Goal: Task Accomplishment & Management: Use online tool/utility

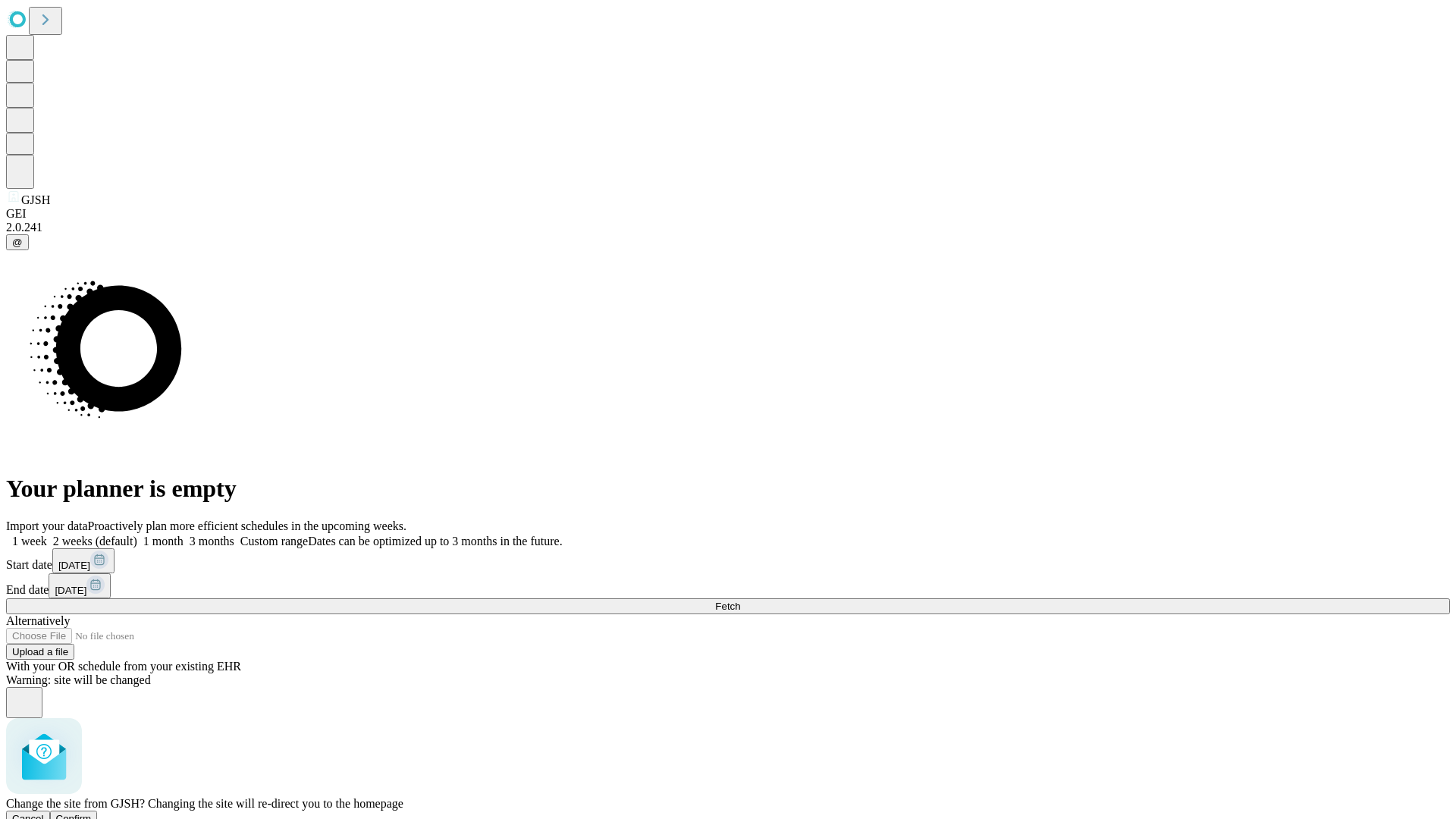
click at [92, 813] on span "Confirm" at bounding box center [73, 818] width 36 height 11
click at [47, 535] on label "1 week" at bounding box center [27, 541] width 41 height 13
click at [740, 600] on span "Fetch" at bounding box center [728, 606] width 25 height 11
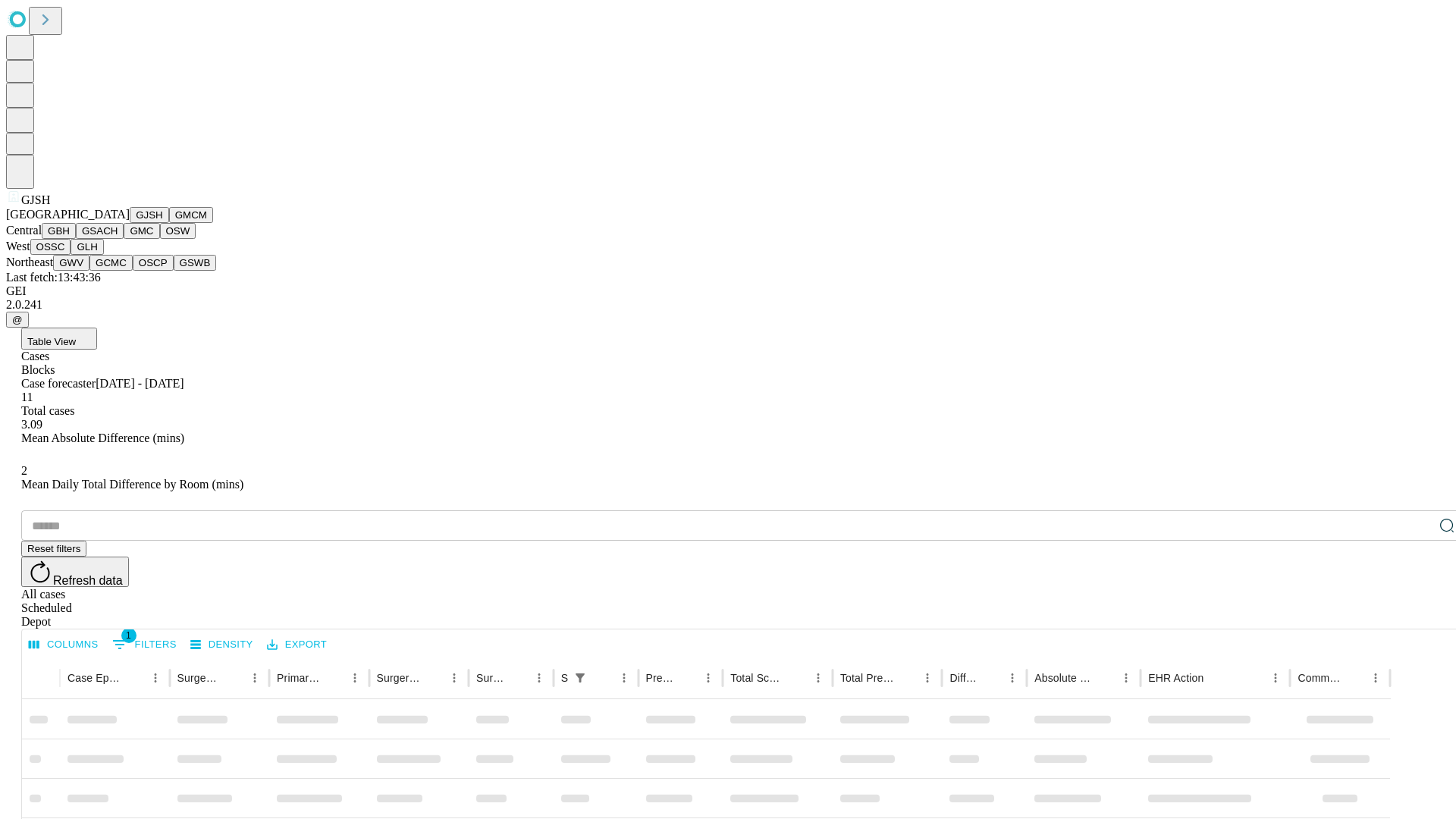
click at [169, 223] on button "GMCM" at bounding box center [191, 215] width 44 height 16
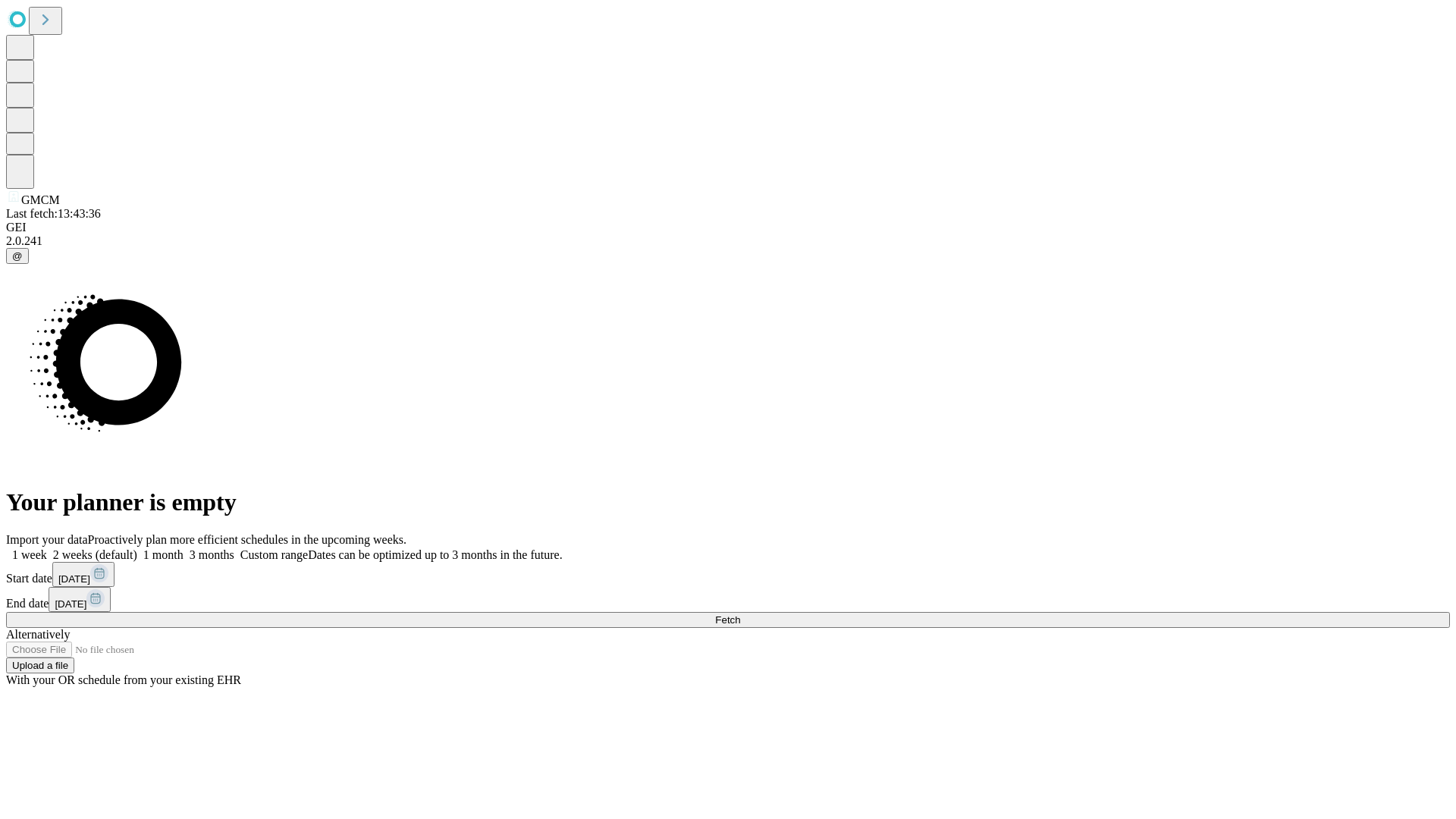
click at [47, 548] on label "1 week" at bounding box center [27, 554] width 41 height 13
click at [740, 614] on span "Fetch" at bounding box center [728, 620] width 25 height 11
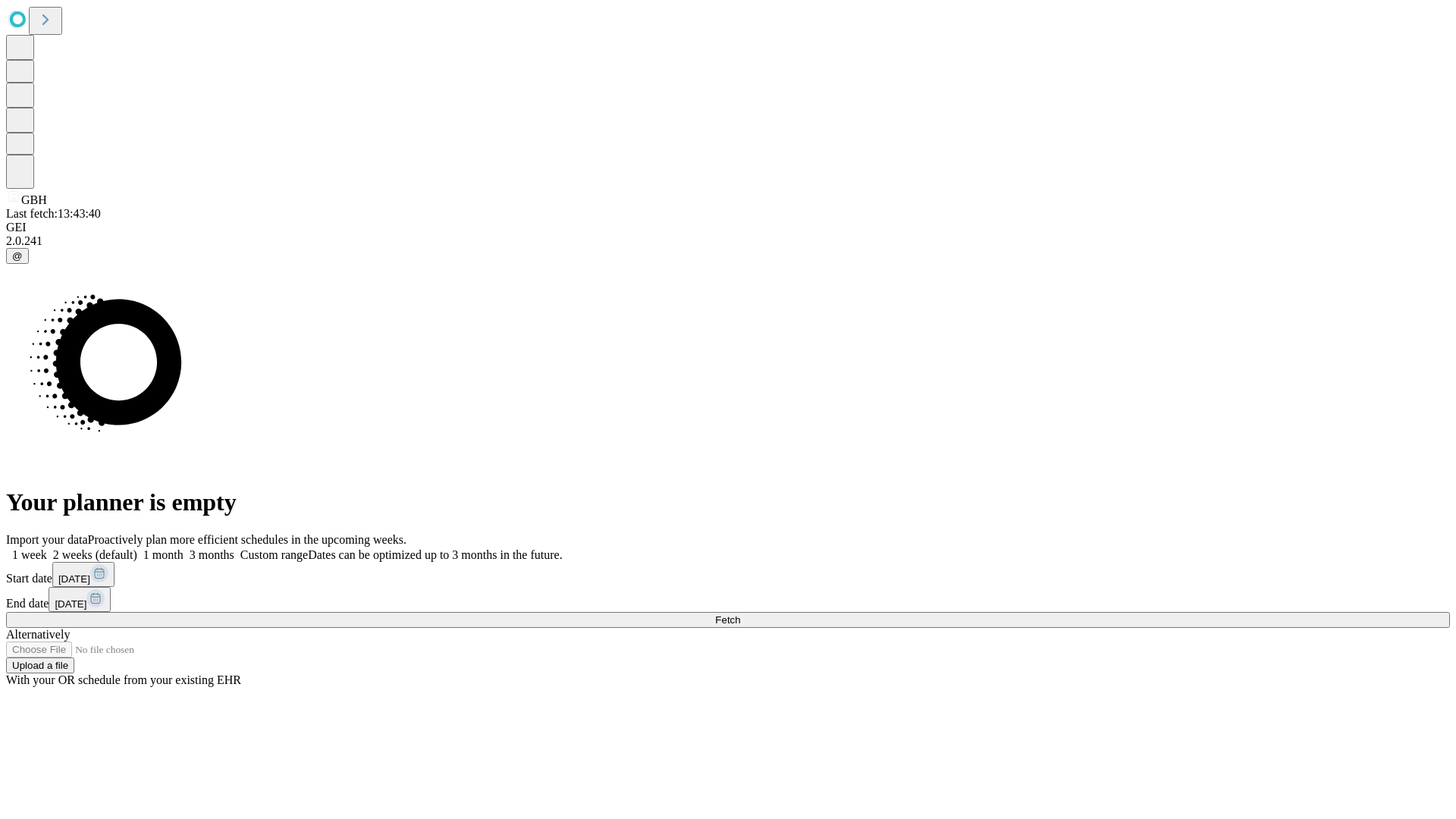
click at [47, 548] on label "1 week" at bounding box center [27, 554] width 41 height 13
click at [740, 614] on span "Fetch" at bounding box center [728, 620] width 25 height 11
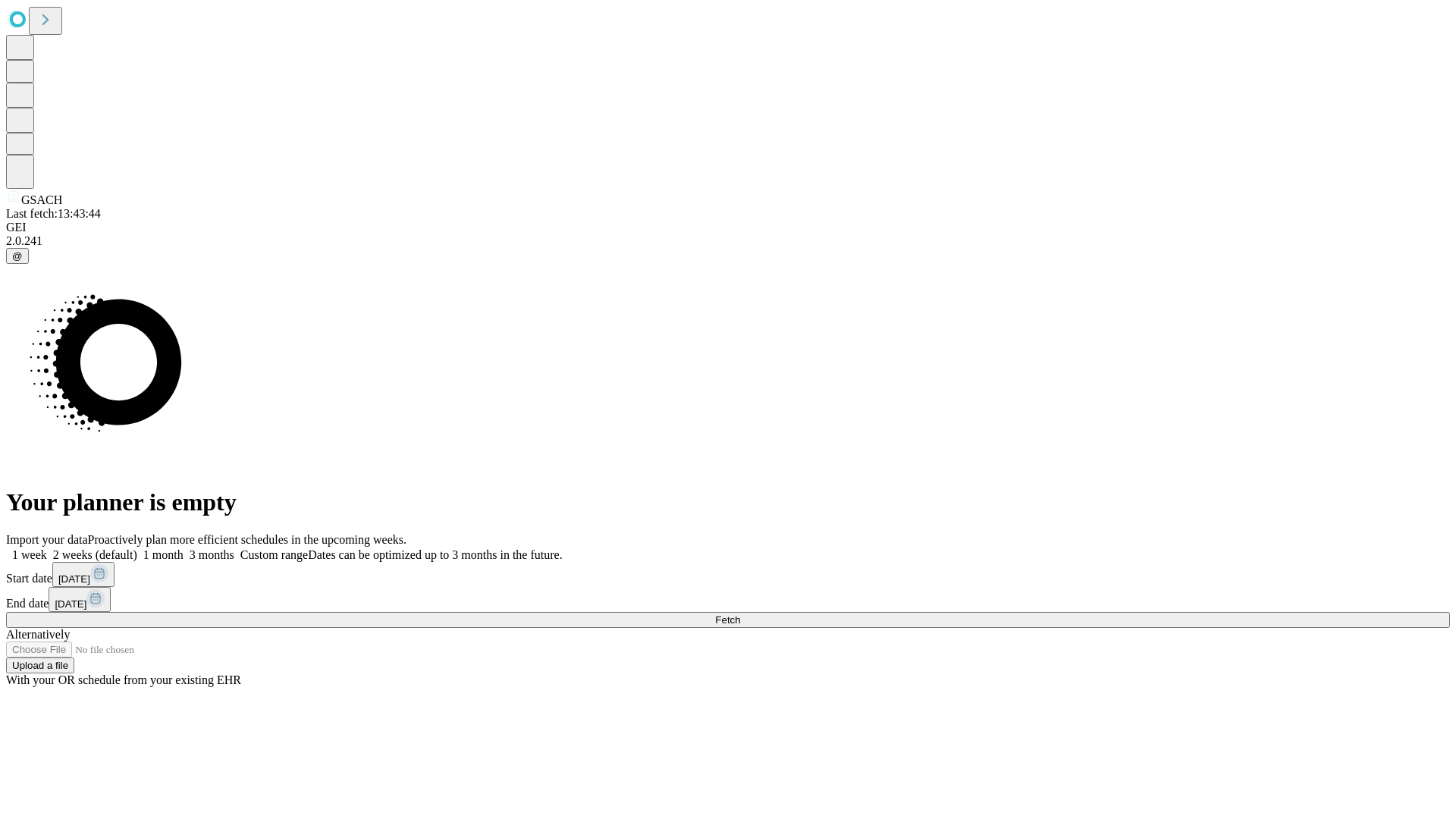
click at [47, 548] on label "1 week" at bounding box center [27, 554] width 41 height 13
click at [740, 614] on span "Fetch" at bounding box center [728, 620] width 25 height 11
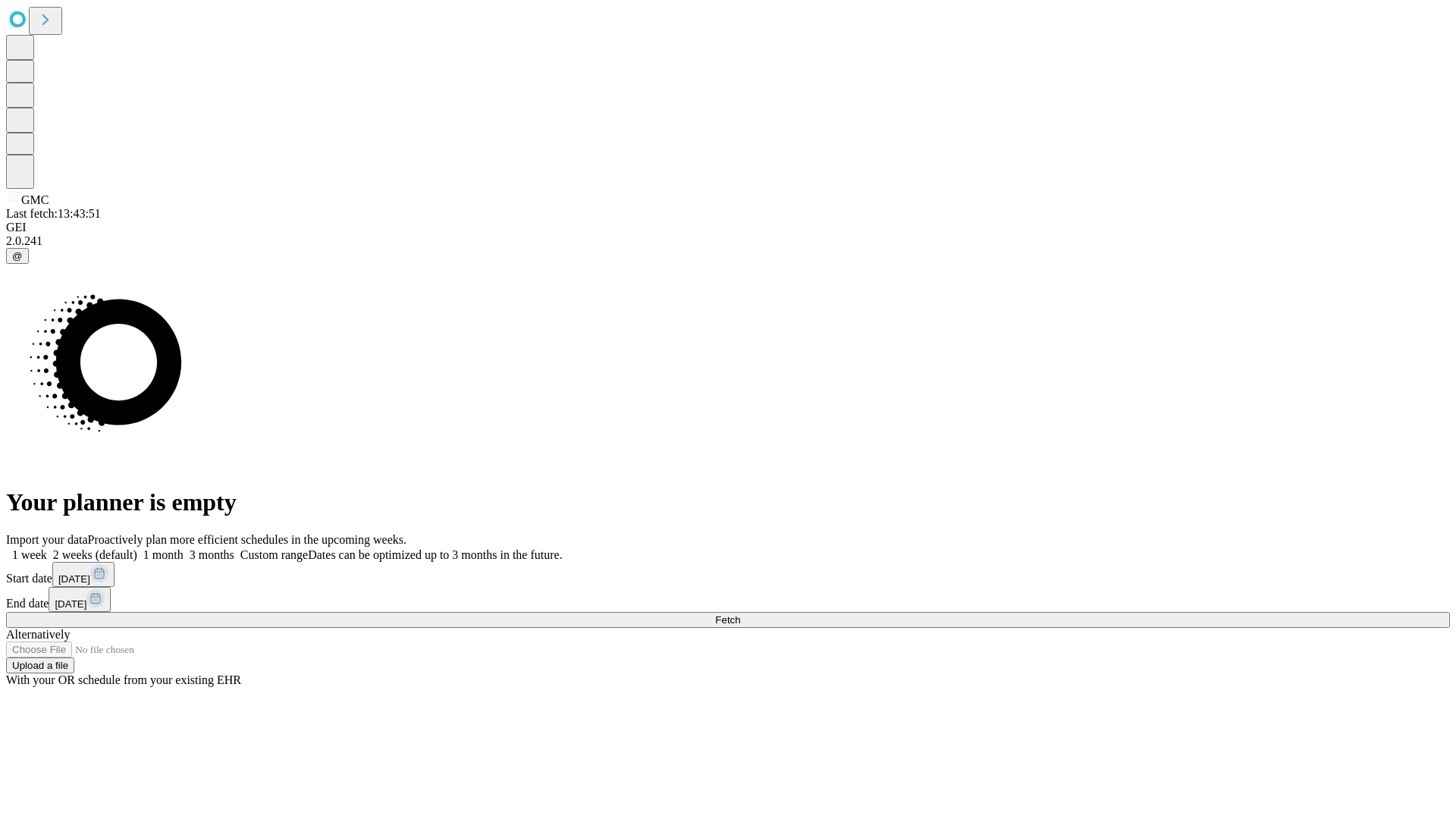
click at [47, 548] on label "1 week" at bounding box center [27, 554] width 41 height 13
click at [740, 614] on span "Fetch" at bounding box center [728, 620] width 25 height 11
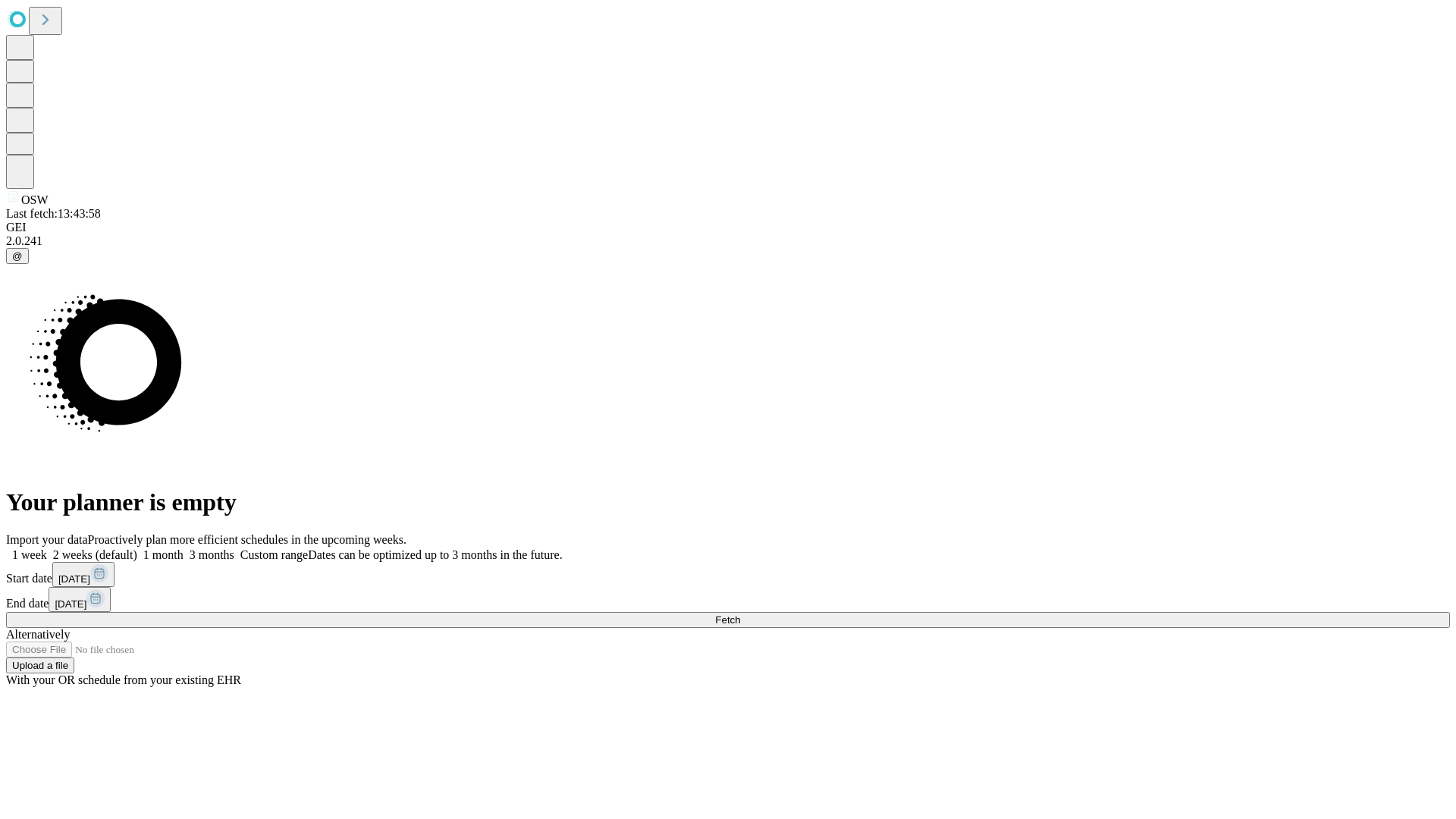
click at [47, 548] on label "1 week" at bounding box center [27, 554] width 41 height 13
click at [740, 614] on span "Fetch" at bounding box center [728, 620] width 25 height 11
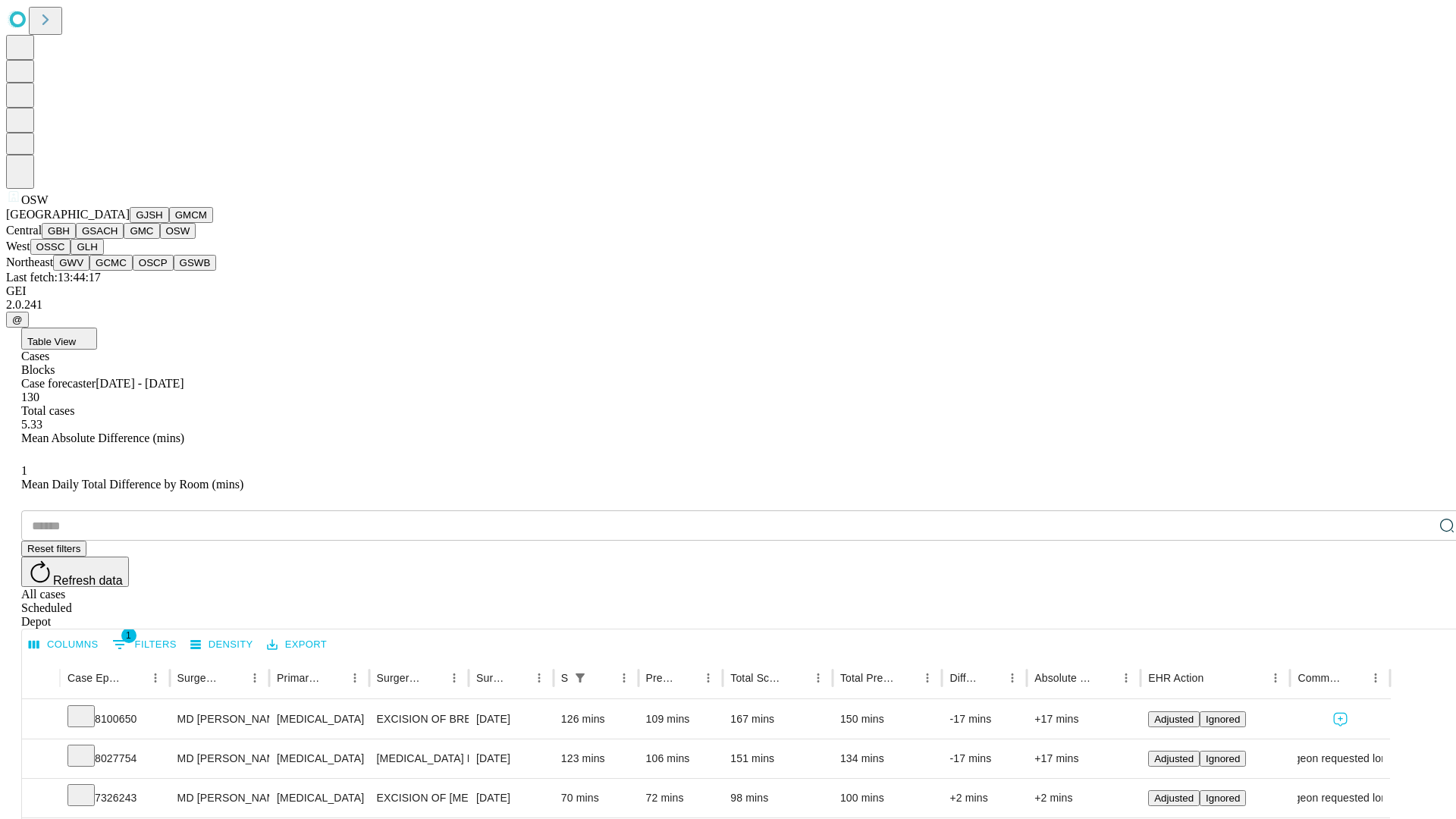
click at [71, 255] on button "OSSC" at bounding box center [51, 246] width 41 height 16
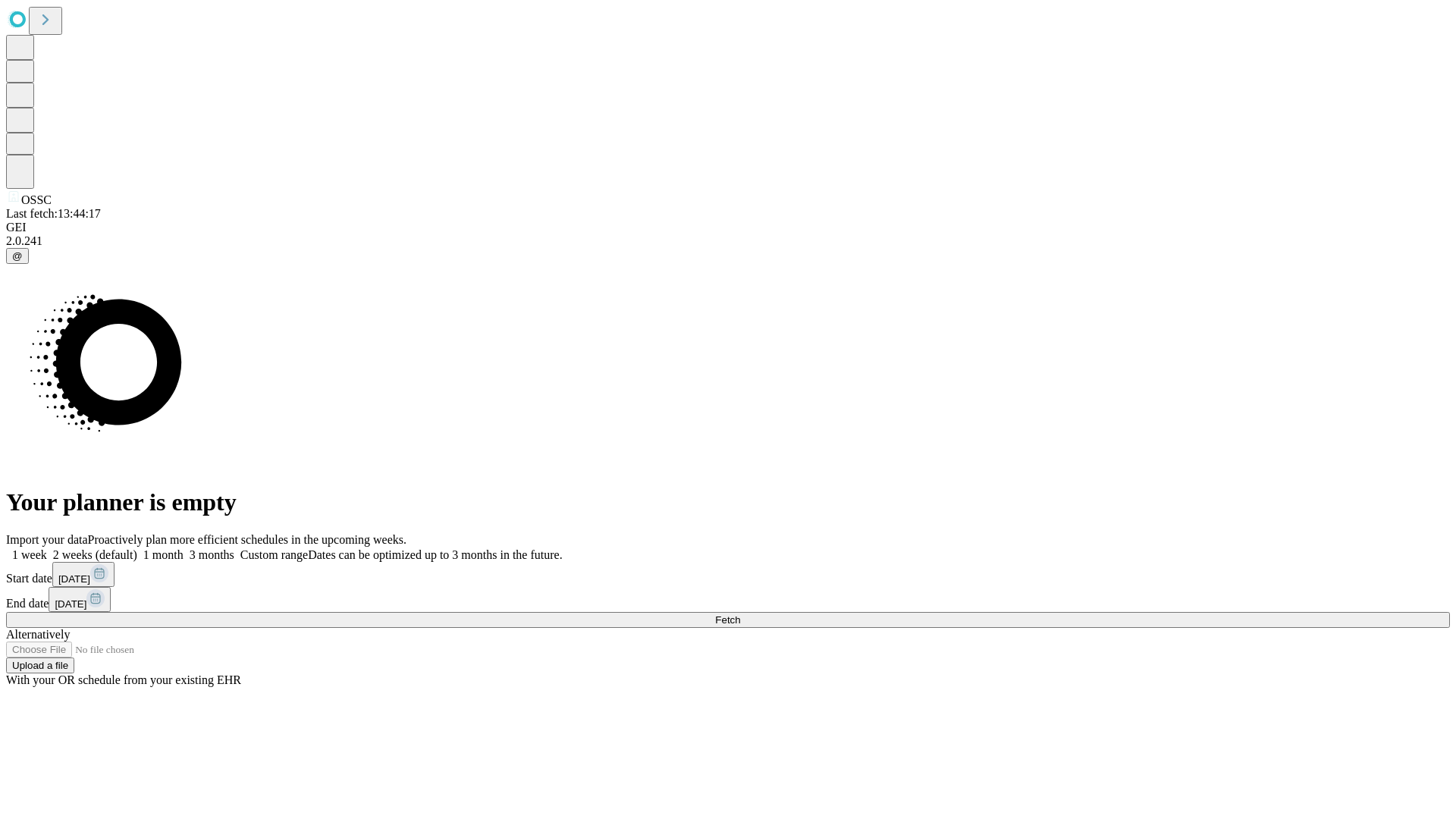
click at [47, 548] on label "1 week" at bounding box center [27, 554] width 41 height 13
click at [740, 614] on span "Fetch" at bounding box center [728, 620] width 25 height 11
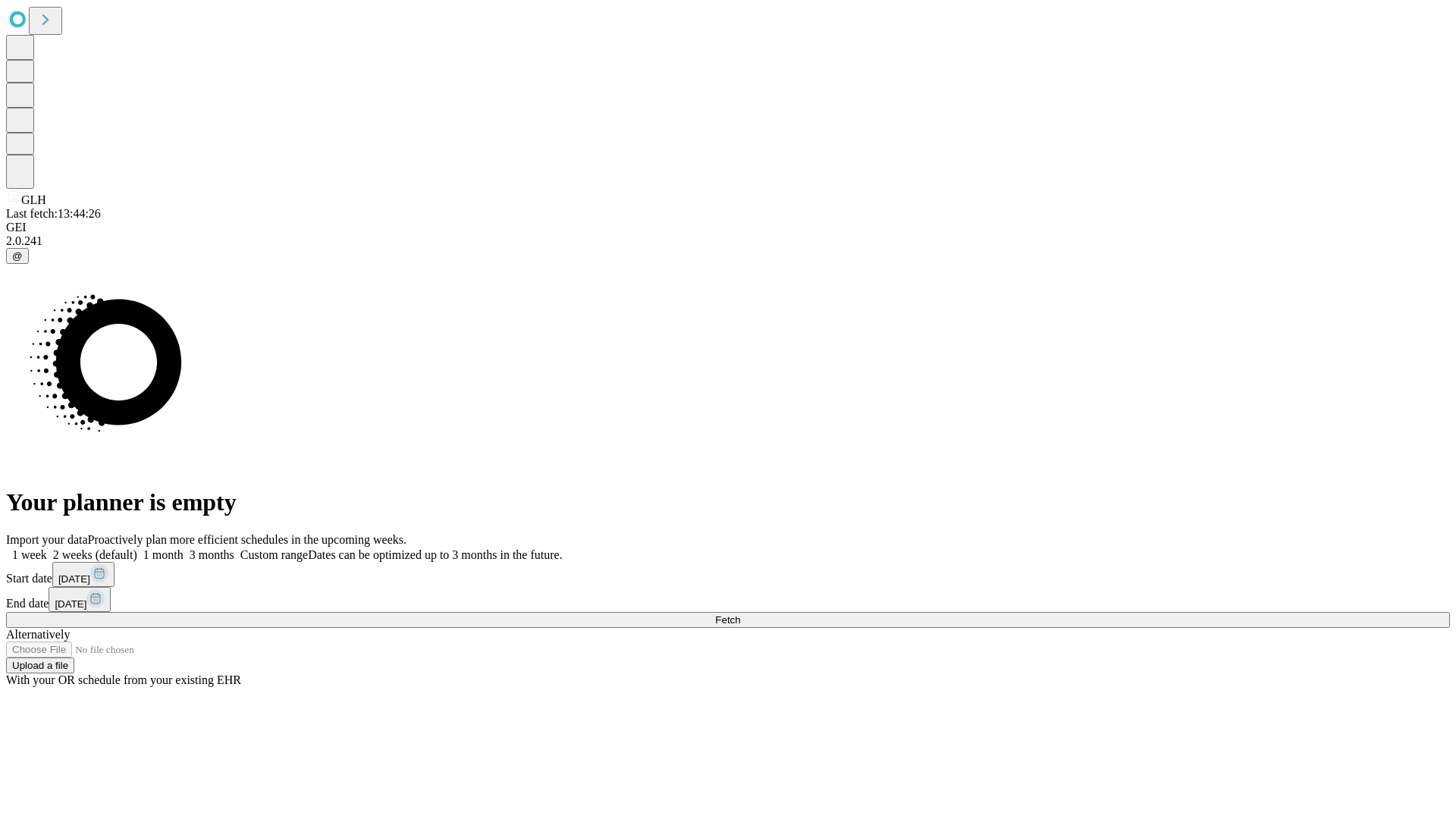
click at [47, 548] on label "1 week" at bounding box center [27, 554] width 41 height 13
click at [740, 614] on span "Fetch" at bounding box center [728, 620] width 25 height 11
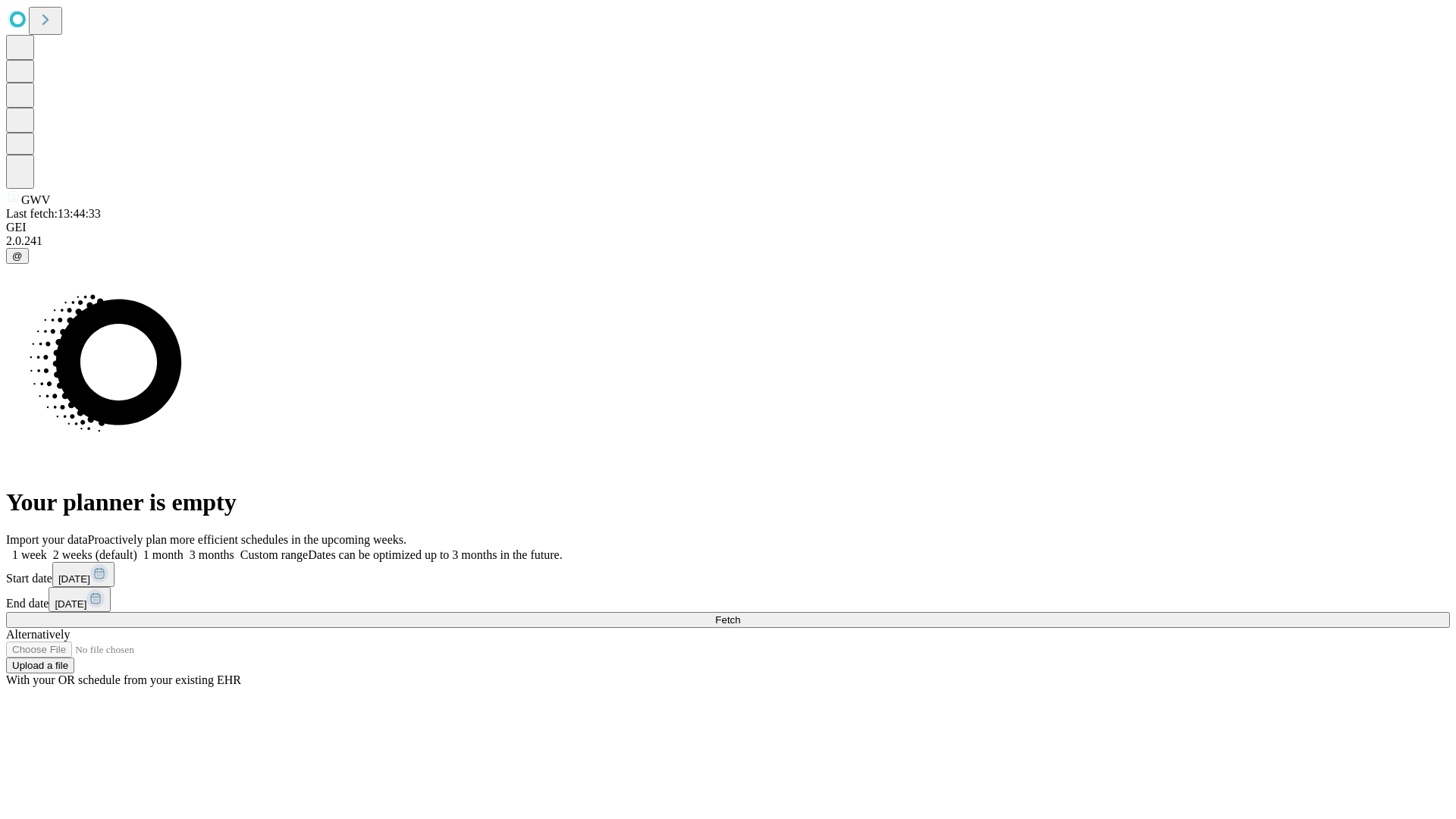
click at [47, 548] on label "1 week" at bounding box center [27, 554] width 41 height 13
click at [740, 614] on span "Fetch" at bounding box center [728, 620] width 25 height 11
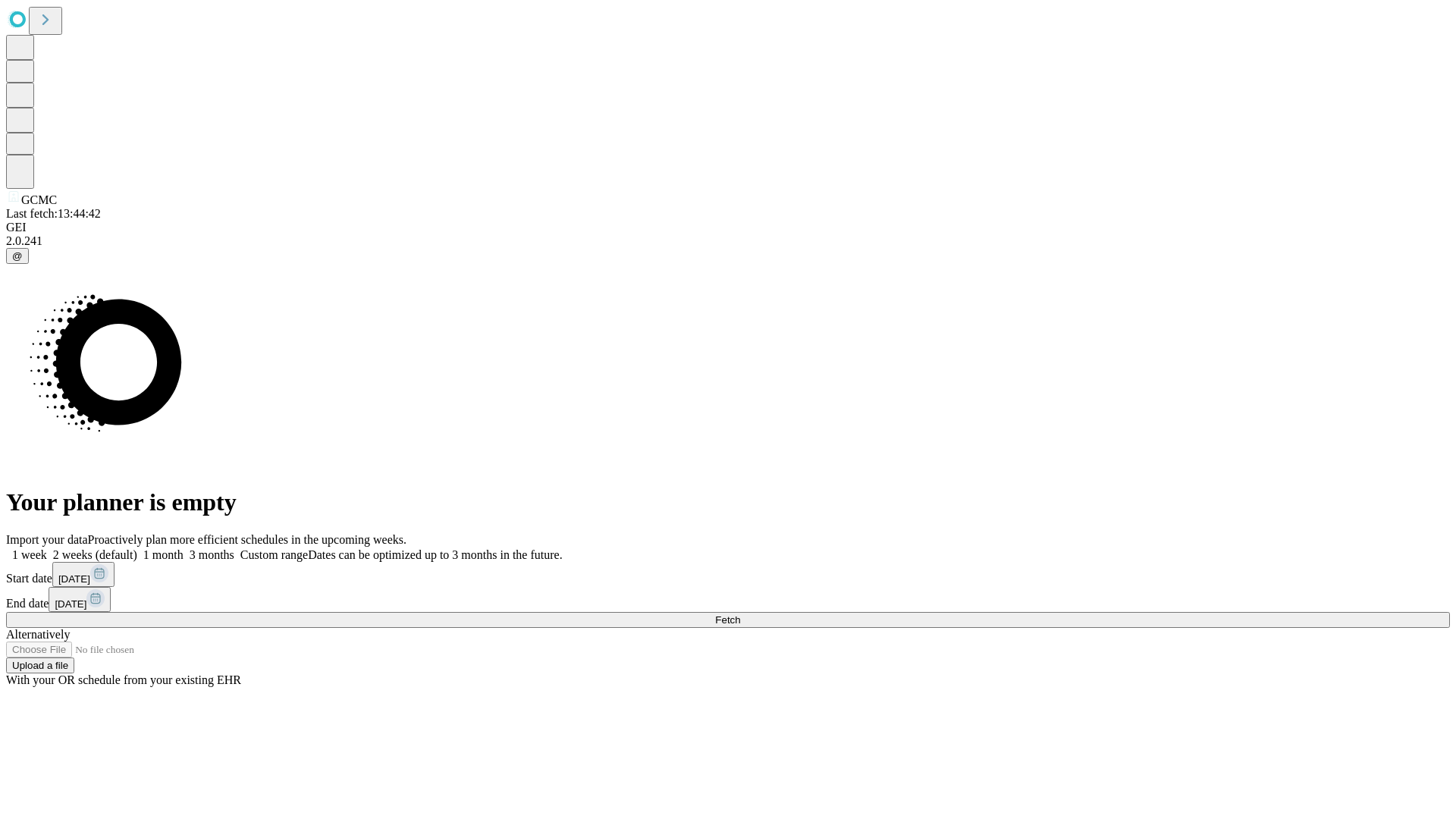
click at [47, 548] on label "1 week" at bounding box center [27, 554] width 41 height 13
click at [740, 614] on span "Fetch" at bounding box center [728, 620] width 25 height 11
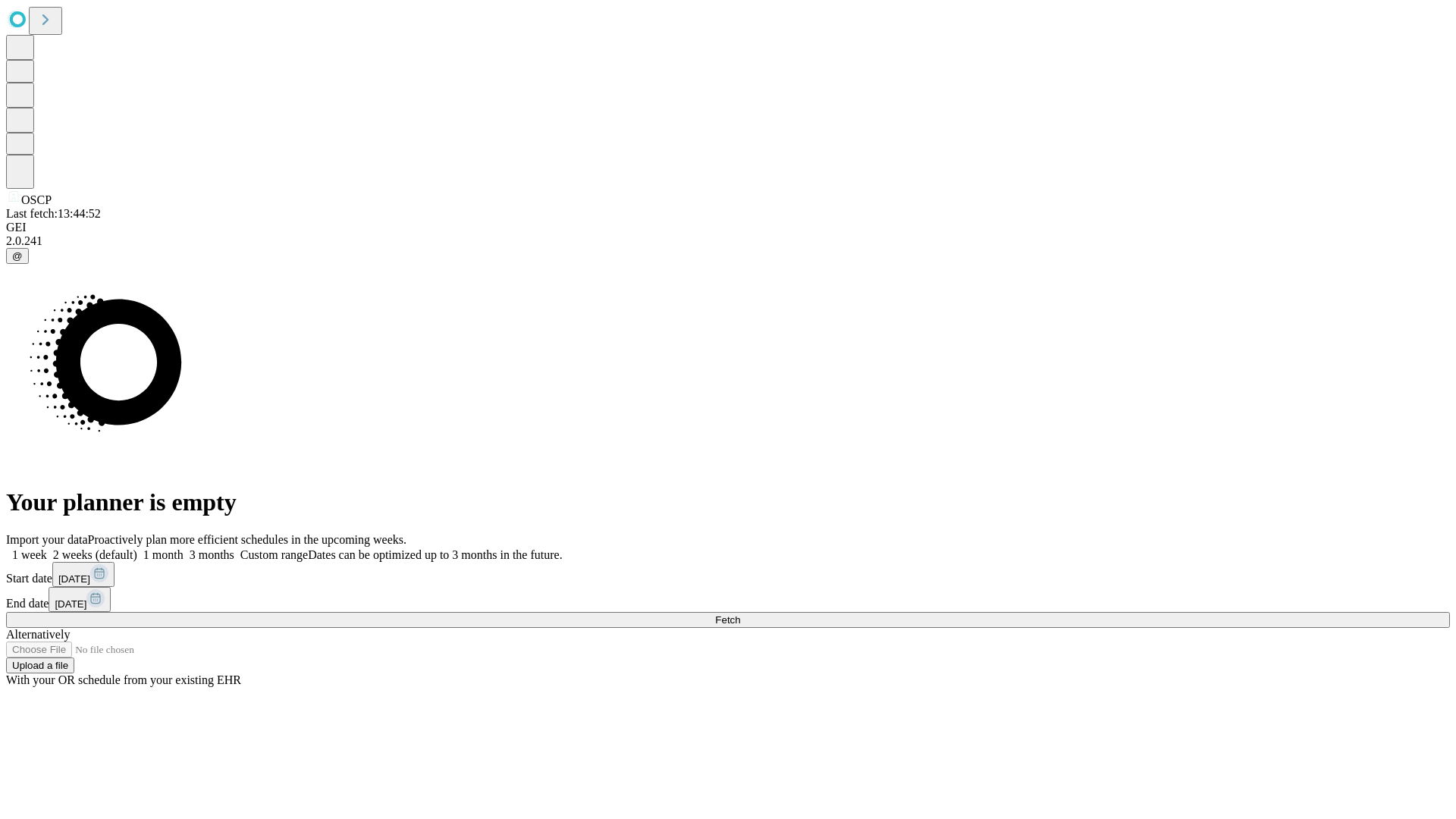
click at [47, 548] on label "1 week" at bounding box center [27, 554] width 41 height 13
click at [740, 614] on span "Fetch" at bounding box center [728, 620] width 25 height 11
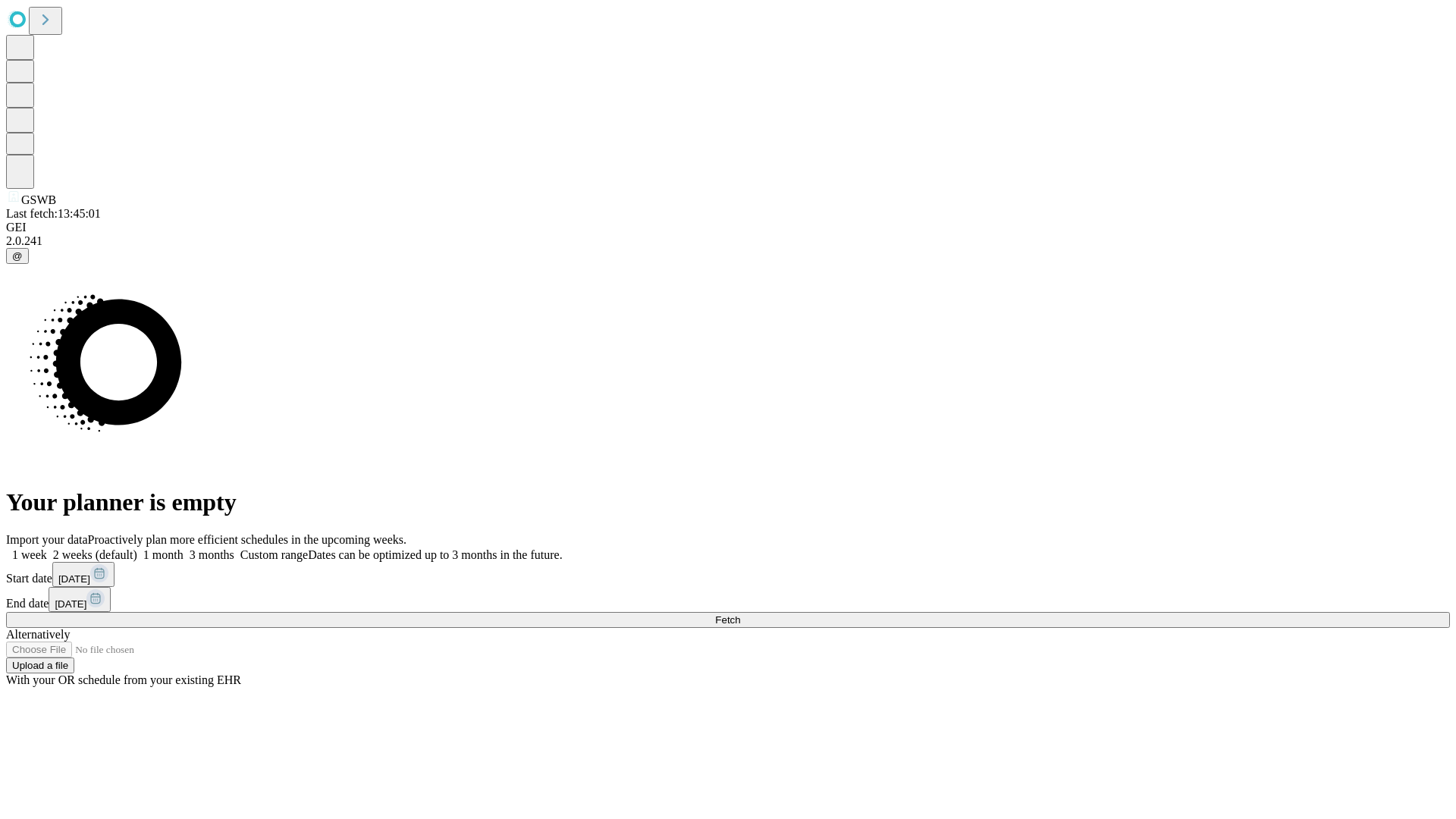
click at [740, 614] on span "Fetch" at bounding box center [728, 620] width 25 height 11
